Goal: Task Accomplishment & Management: Manage account settings

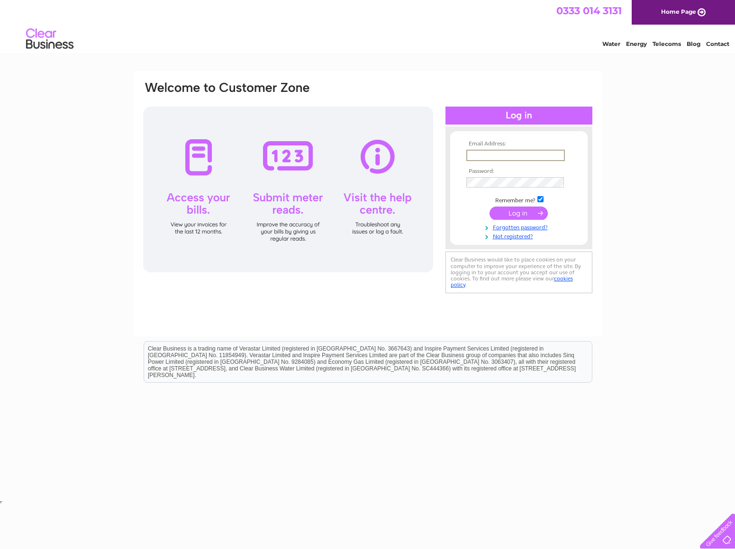
click at [475, 158] on input "text" at bounding box center [515, 155] width 99 height 11
click at [490, 183] on tbody "Email Address: fryerningfisheries@gmail,com Password: Remember me?" at bounding box center [519, 190] width 110 height 99
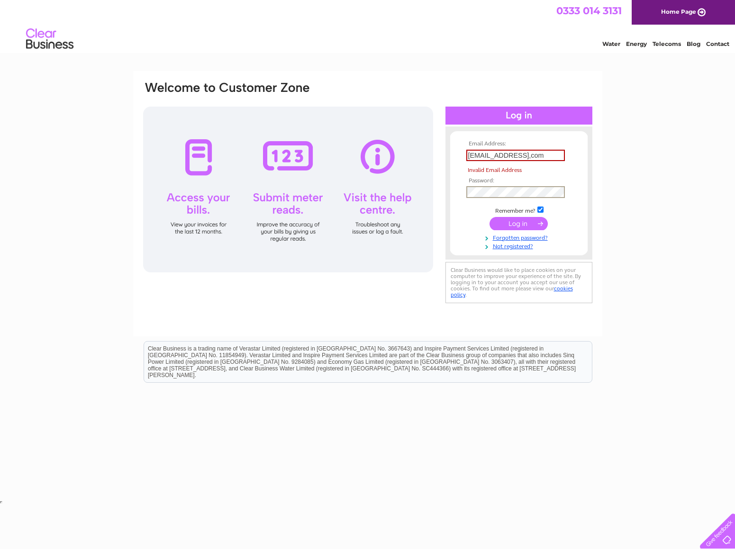
click at [545, 156] on input "fryerningfisheries@gmail,com" at bounding box center [515, 155] width 99 height 11
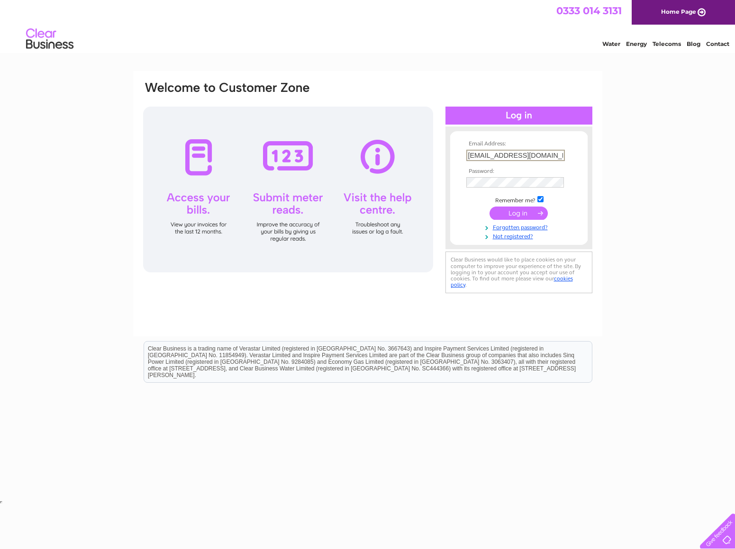
type input "fryerningfisheries@gmail.com"
click at [489, 207] on input "submit" at bounding box center [518, 213] width 58 height 13
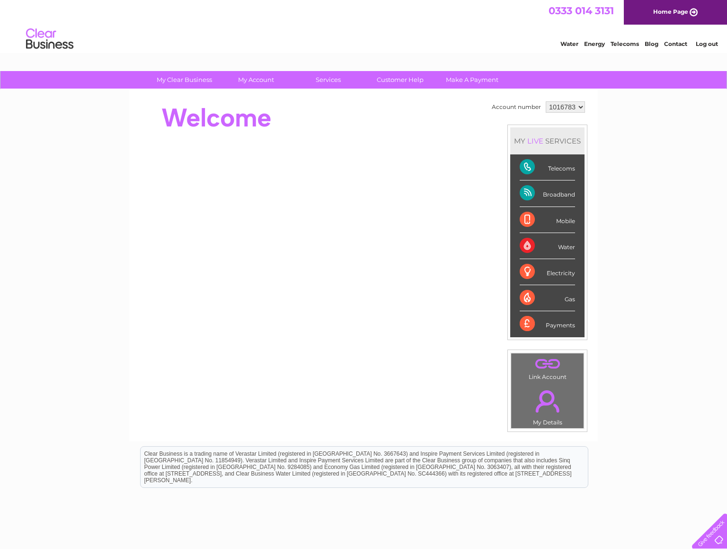
click at [545, 191] on div "Broadband" at bounding box center [547, 193] width 55 height 26
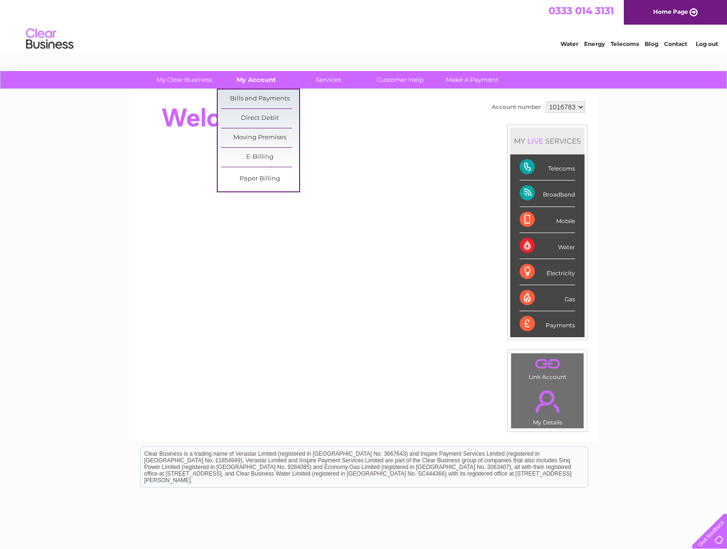
click at [269, 83] on link "My Account" at bounding box center [256, 80] width 78 height 18
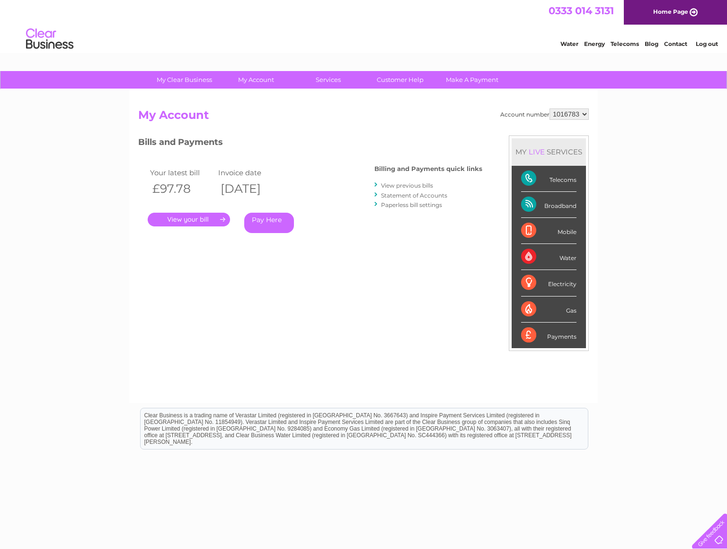
click at [400, 195] on link "Statement of Accounts" at bounding box center [414, 195] width 66 height 7
click at [405, 183] on link "View previous bills" at bounding box center [407, 185] width 52 height 7
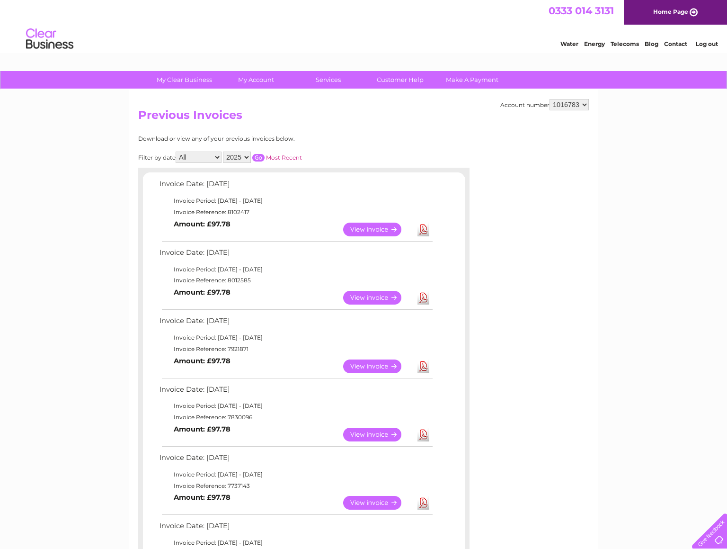
click at [364, 225] on link "View" at bounding box center [378, 230] width 70 height 14
click at [393, 80] on link "Customer Help" at bounding box center [400, 80] width 78 height 18
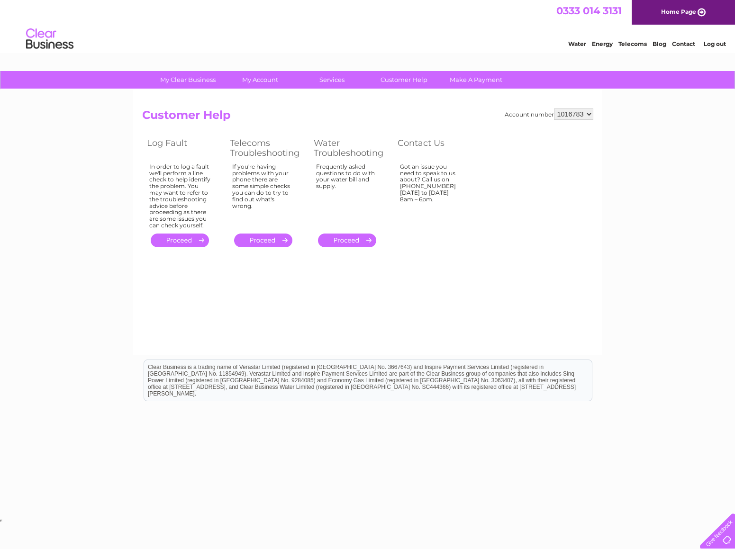
click at [591, 114] on select "1016783" at bounding box center [573, 113] width 39 height 11
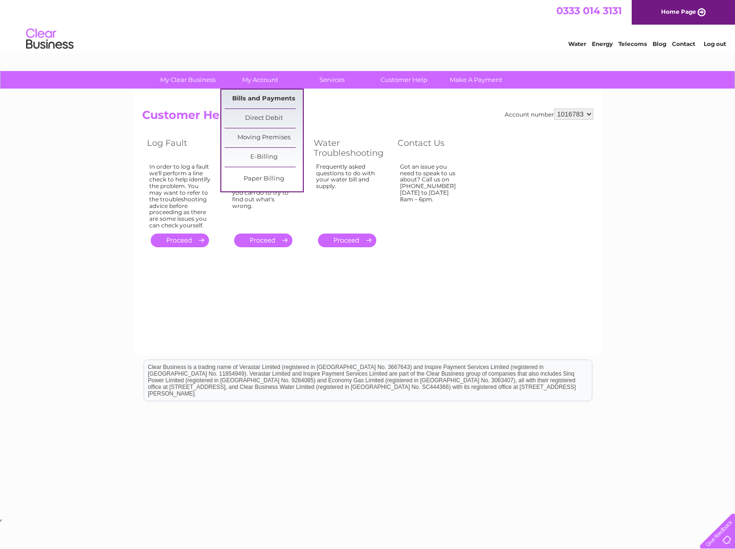
click at [248, 100] on link "Bills and Payments" at bounding box center [264, 99] width 78 height 19
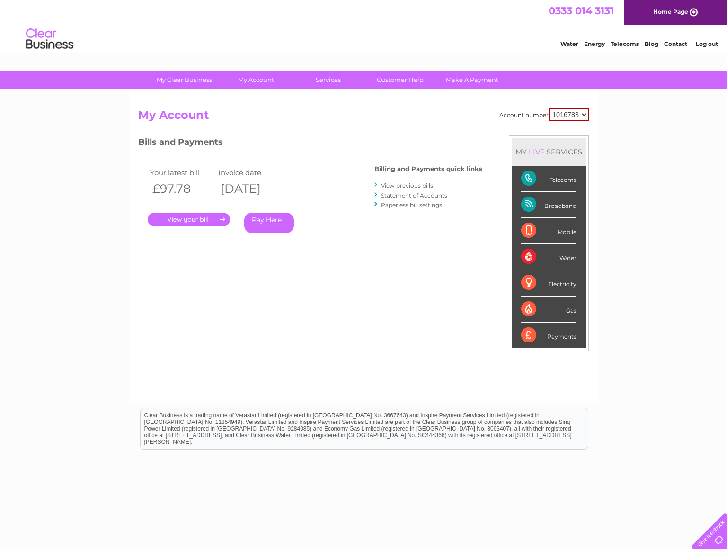
click at [194, 220] on link "." at bounding box center [189, 220] width 82 height 14
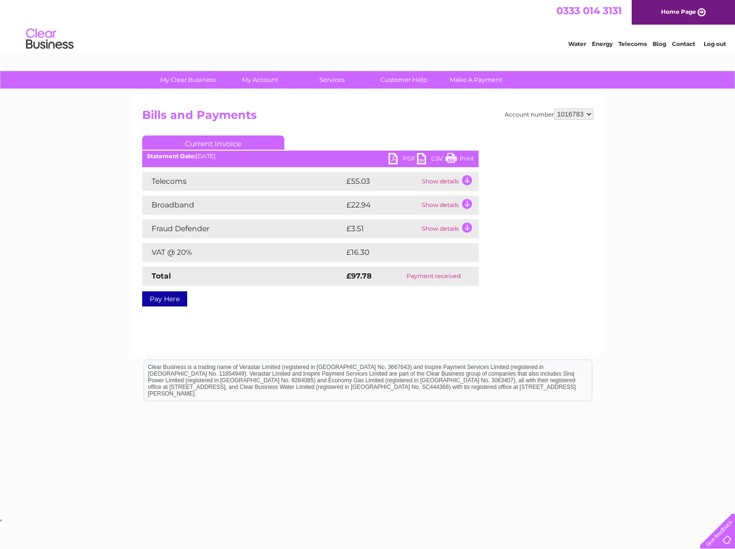
click at [402, 160] on link "PDF" at bounding box center [402, 160] width 28 height 14
